Goal: Task Accomplishment & Management: Complete application form

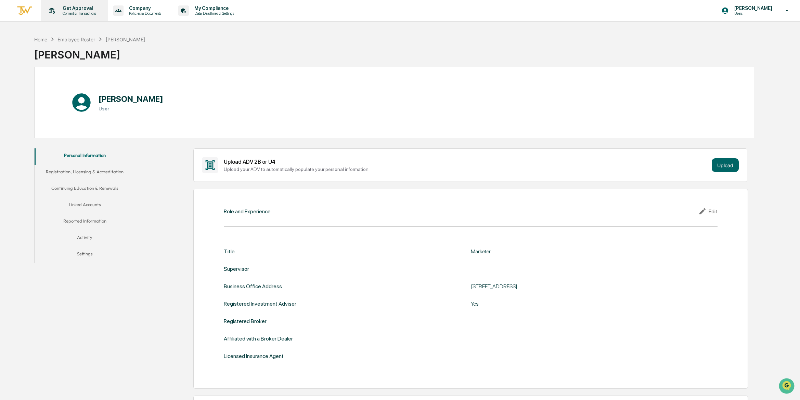
click at [80, 14] on p "Content & Transactions" at bounding box center [78, 13] width 42 height 5
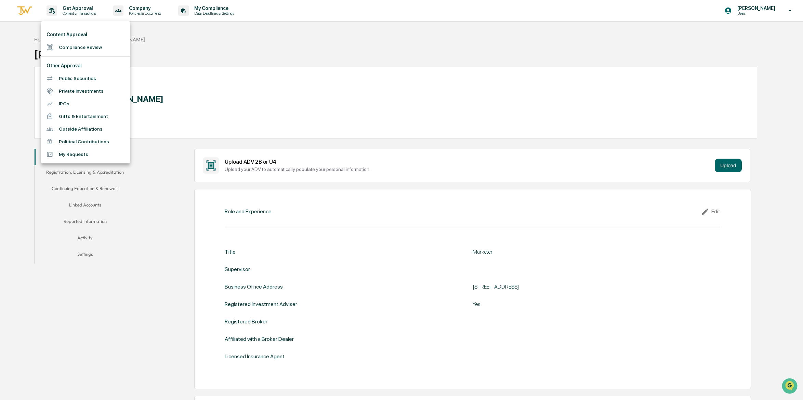
click at [84, 51] on li "Compliance Review" at bounding box center [85, 47] width 89 height 13
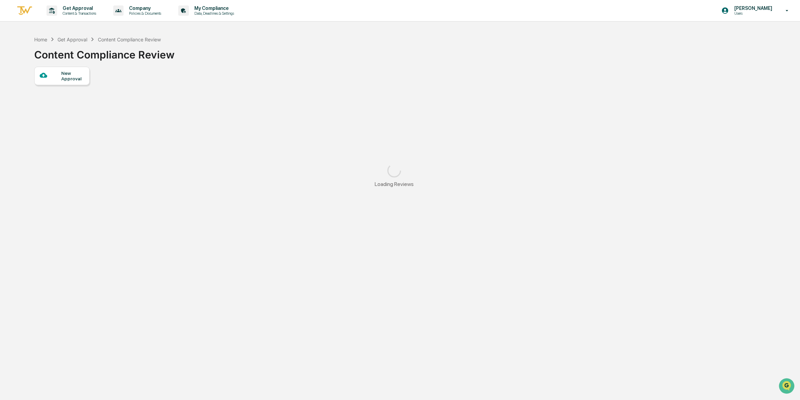
click at [69, 76] on div "New Approval" at bounding box center [72, 75] width 23 height 11
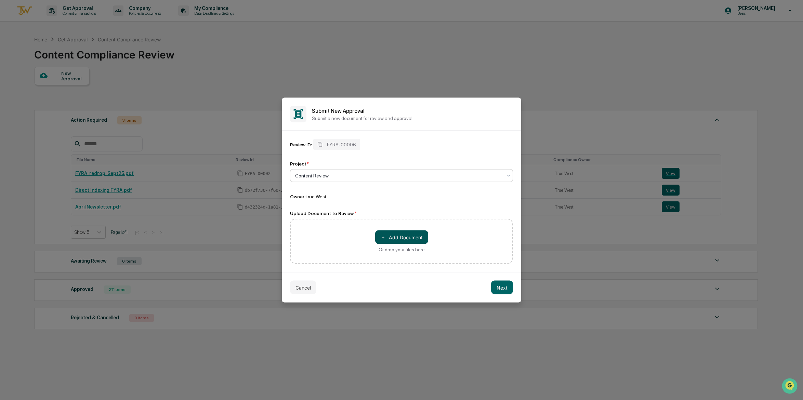
click at [423, 240] on button "＋ Add Document" at bounding box center [401, 238] width 53 height 14
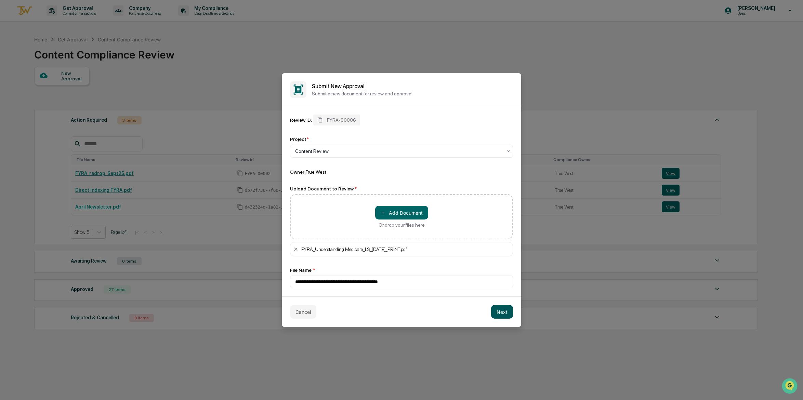
click at [501, 312] on button "Next" at bounding box center [502, 312] width 22 height 14
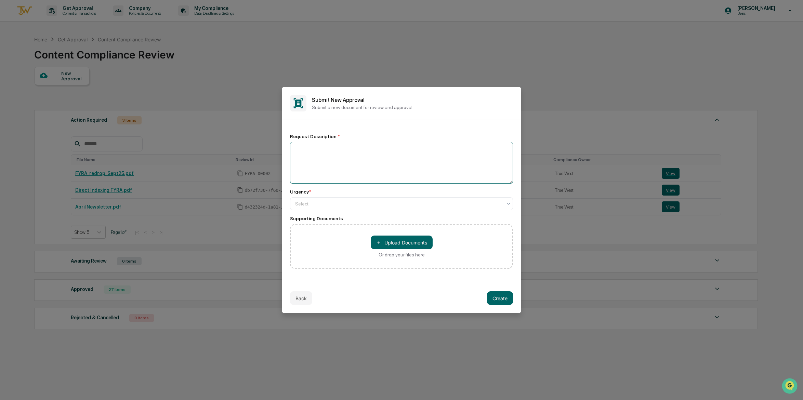
click at [374, 174] on textarea at bounding box center [401, 163] width 223 height 42
type textarea "**********"
click at [468, 200] on div at bounding box center [398, 203] width 207 height 7
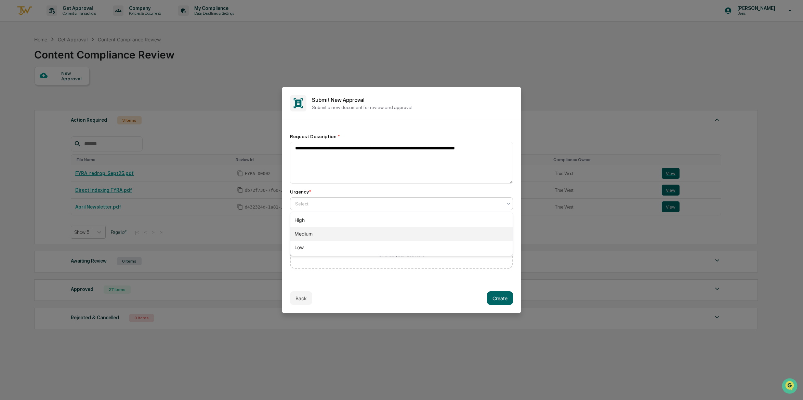
click at [326, 234] on div "Medium" at bounding box center [401, 234] width 222 height 14
click at [501, 301] on button "Create" at bounding box center [500, 298] width 26 height 14
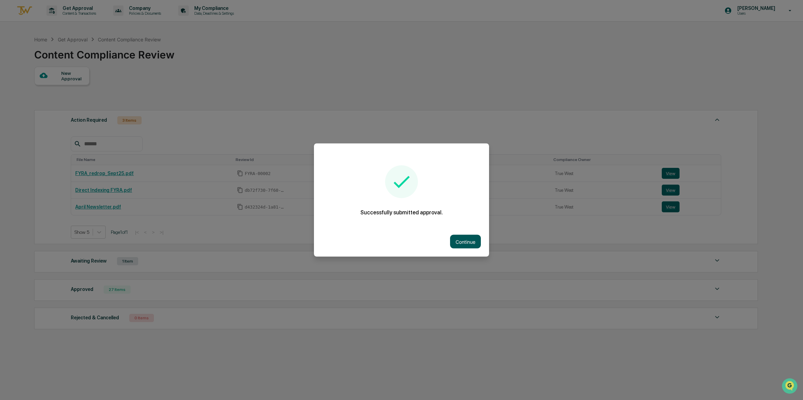
click at [460, 240] on button "Continue" at bounding box center [465, 242] width 31 height 14
